Goal: Task Accomplishment & Management: Complete application form

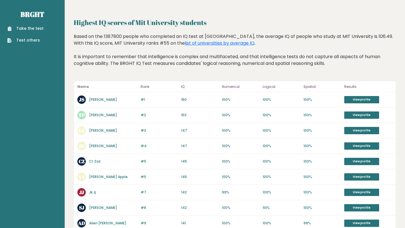
click at [98, 99] on link "John Smith" at bounding box center [103, 99] width 28 height 5
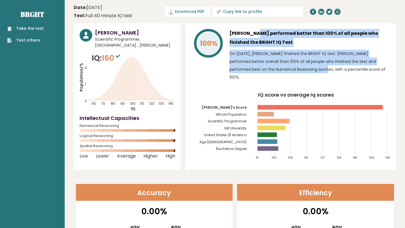
drag, startPoint x: 235, startPoint y: 34, endPoint x: 254, endPoint y: 71, distance: 42.1
click at [254, 71] on div "[PERSON_NAME] performed better than 100% of all people who finished the BRGHT I…" at bounding box center [309, 56] width 160 height 55
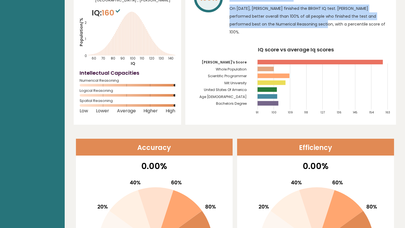
scroll to position [105, 0]
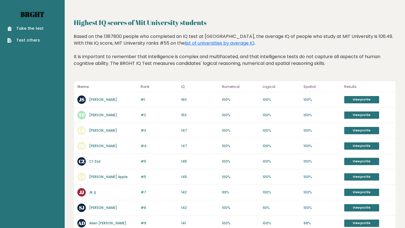
click at [37, 16] on link "Brght" at bounding box center [33, 14] width 24 height 9
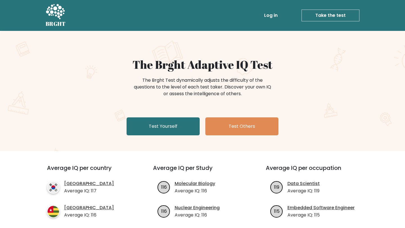
scroll to position [97, 0]
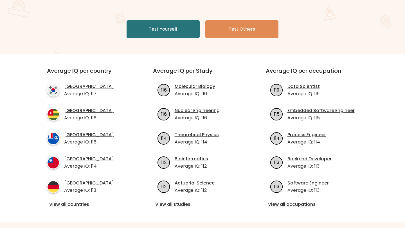
click at [74, 209] on div "Average IQ per country South Korea Average IQ: 117 Togo Average IQ: 116 French …" at bounding box center [202, 138] width 331 height 168
click at [78, 204] on link "View all countries" at bounding box center [89, 204] width 81 height 7
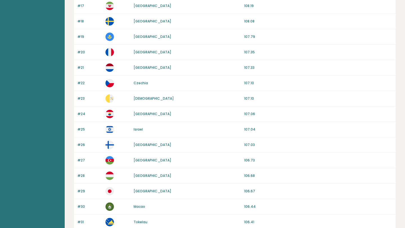
scroll to position [502, 0]
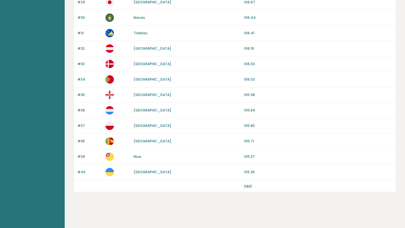
click at [245, 187] on link "next" at bounding box center [248, 186] width 8 height 5
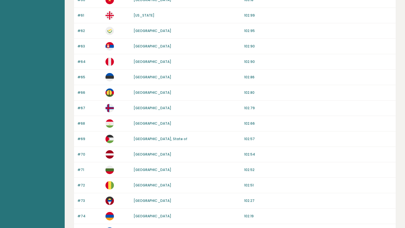
scroll to position [502, 0]
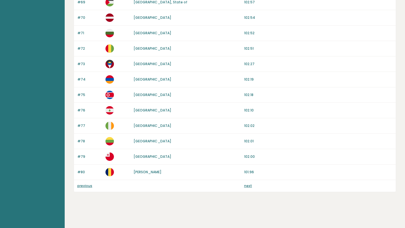
click at [245, 187] on link "next" at bounding box center [248, 186] width 8 height 5
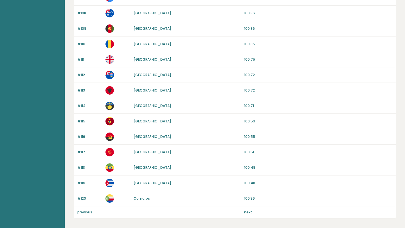
scroll to position [485, 0]
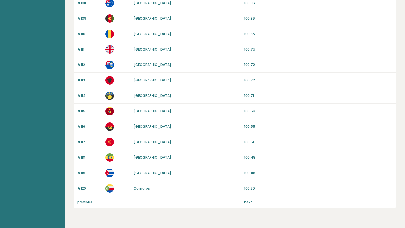
click at [247, 203] on link "next" at bounding box center [248, 202] width 8 height 5
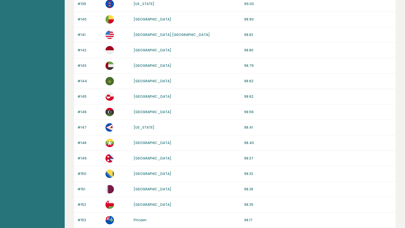
scroll to position [502, 0]
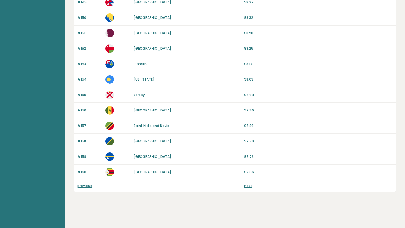
click at [247, 183] on div "previous next" at bounding box center [235, 186] width 322 height 12
click at [247, 185] on link "next" at bounding box center [248, 186] width 8 height 5
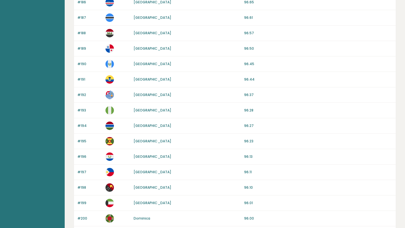
scroll to position [502, 0]
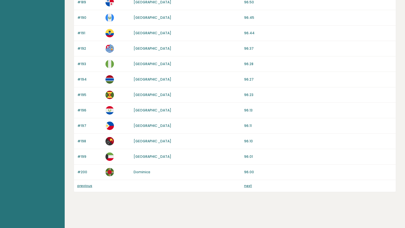
click at [247, 186] on link "next" at bounding box center [248, 186] width 8 height 5
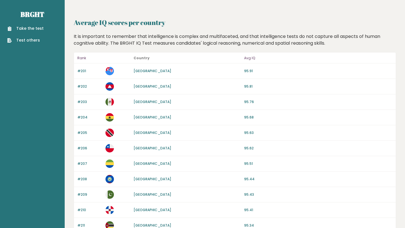
click at [40, 25] on div "Take the test Test others" at bounding box center [32, 31] width 56 height 24
click at [32, 28] on link "Take the test" at bounding box center [25, 29] width 36 height 6
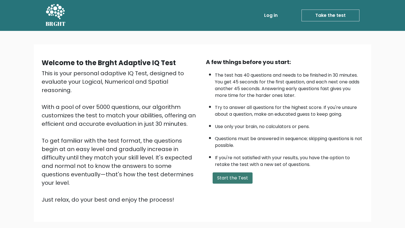
click at [223, 177] on button "Start the Test" at bounding box center [232, 178] width 40 height 11
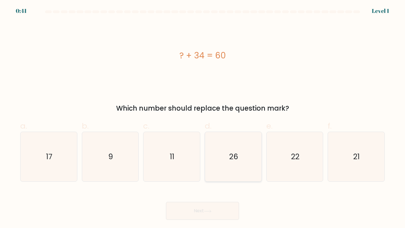
click at [223, 149] on icon "26" at bounding box center [233, 157] width 50 height 50
click at [203, 118] on input "d. 26" at bounding box center [202, 116] width 0 height 4
radio input "true"
click at [201, 213] on button "Next" at bounding box center [202, 211] width 73 height 18
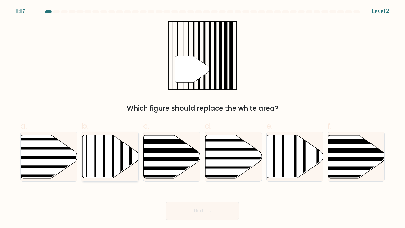
click at [114, 156] on icon at bounding box center [110, 156] width 56 height 43
click at [202, 118] on input "b." at bounding box center [202, 116] width 0 height 4
radio input "true"
click at [196, 212] on button "Next" at bounding box center [202, 211] width 73 height 18
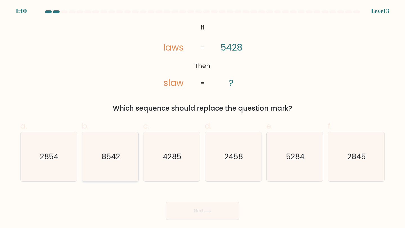
click at [114, 167] on icon "8542" at bounding box center [110, 157] width 50 height 50
click at [202, 118] on input "b. 8542" at bounding box center [202, 116] width 0 height 4
radio input "true"
click at [186, 211] on button "Next" at bounding box center [202, 211] width 73 height 18
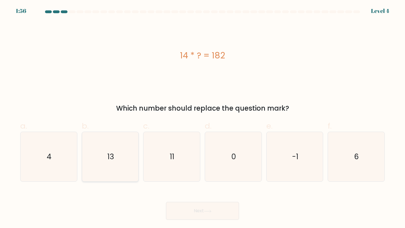
click at [117, 159] on icon "13" at bounding box center [110, 157] width 50 height 50
click at [202, 118] on input "b. 13" at bounding box center [202, 116] width 0 height 4
radio input "true"
click at [182, 205] on button "Next" at bounding box center [202, 211] width 73 height 18
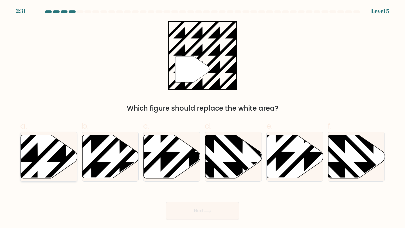
click at [47, 164] on icon at bounding box center [49, 156] width 56 height 43
click at [202, 118] on input "a." at bounding box center [202, 116] width 0 height 4
radio input "true"
click at [178, 209] on button "Next" at bounding box center [202, 211] width 73 height 18
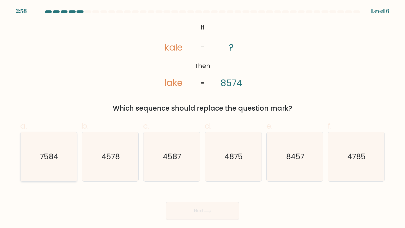
click at [43, 157] on text "7584" at bounding box center [49, 156] width 18 height 10
click at [202, 118] on input "a. 7584" at bounding box center [202, 116] width 0 height 4
radio input "true"
click at [205, 213] on button "Next" at bounding box center [202, 211] width 73 height 18
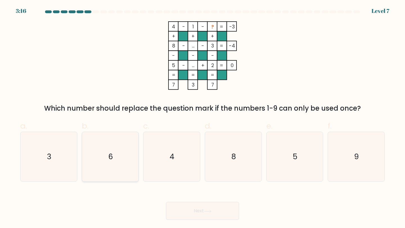
click at [107, 155] on icon "6" at bounding box center [110, 157] width 50 height 50
click at [202, 118] on input "b. 6" at bounding box center [202, 116] width 0 height 4
radio input "true"
click at [200, 213] on button "Next" at bounding box center [202, 211] width 73 height 18
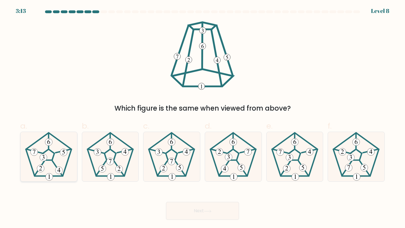
click at [59, 170] on 542 at bounding box center [58, 170] width 7 height 7
click at [202, 118] on input "a." at bounding box center [202, 116] width 0 height 4
radio input "true"
click at [206, 214] on button "Next" at bounding box center [202, 211] width 73 height 18
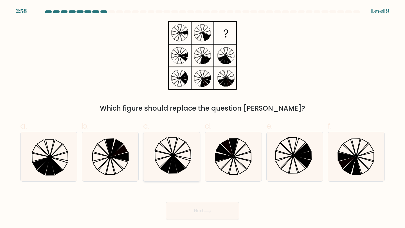
click at [175, 168] on icon at bounding box center [173, 165] width 8 height 18
click at [202, 118] on input "c." at bounding box center [202, 116] width 0 height 4
radio input "true"
click at [198, 218] on button "Next" at bounding box center [202, 211] width 73 height 18
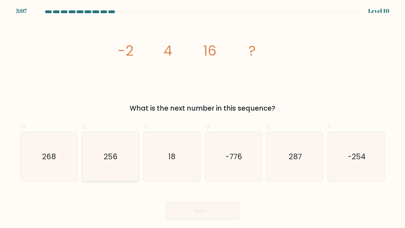
click at [119, 174] on icon "256" at bounding box center [110, 157] width 50 height 50
click at [202, 118] on input "b. 256" at bounding box center [202, 116] width 0 height 4
radio input "true"
click at [192, 209] on button "Next" at bounding box center [202, 211] width 73 height 18
